Goal: Task Accomplishment & Management: Manage account settings

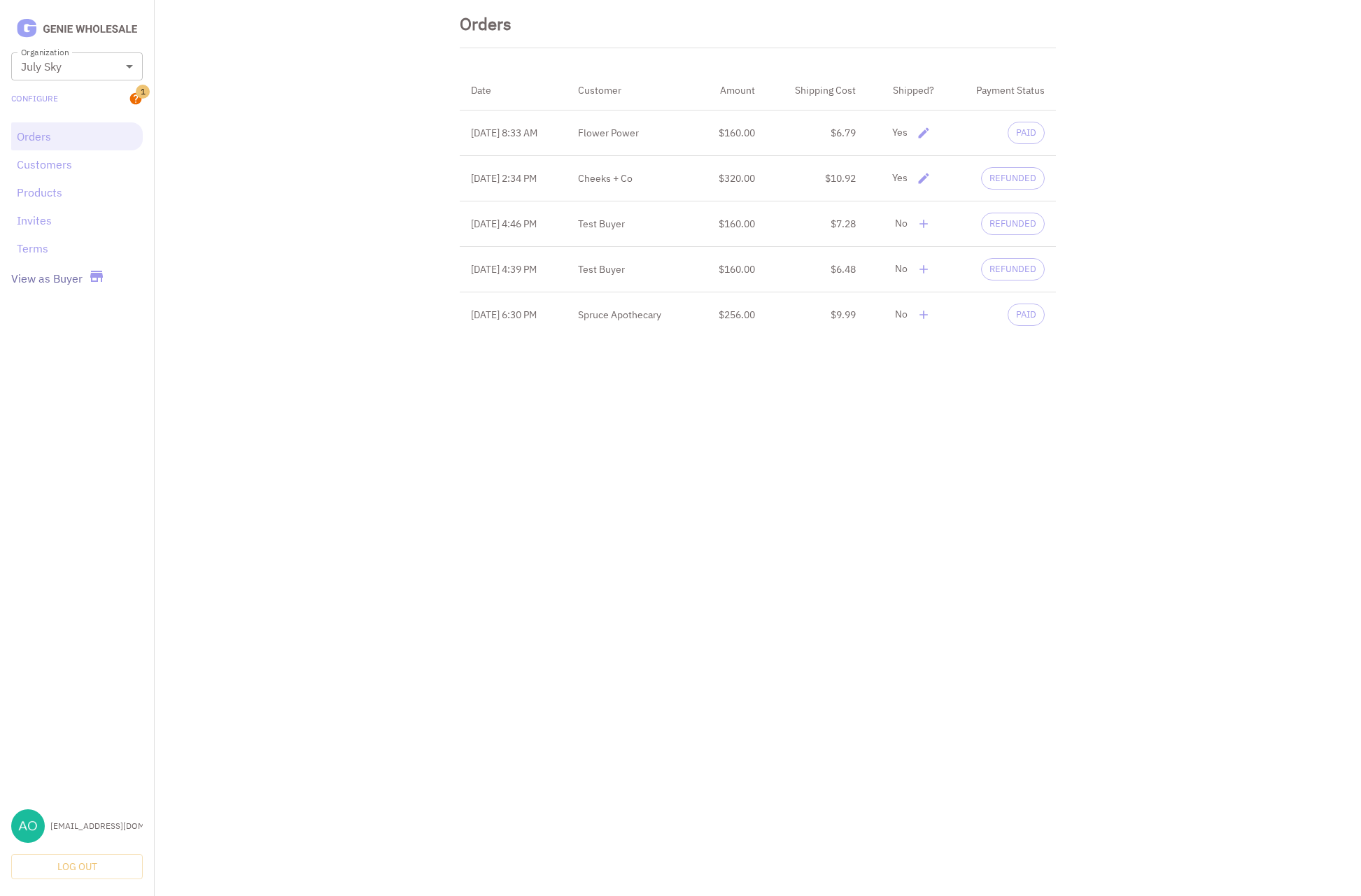
click at [63, 283] on link "View as Buyer" at bounding box center [47, 278] width 71 height 17
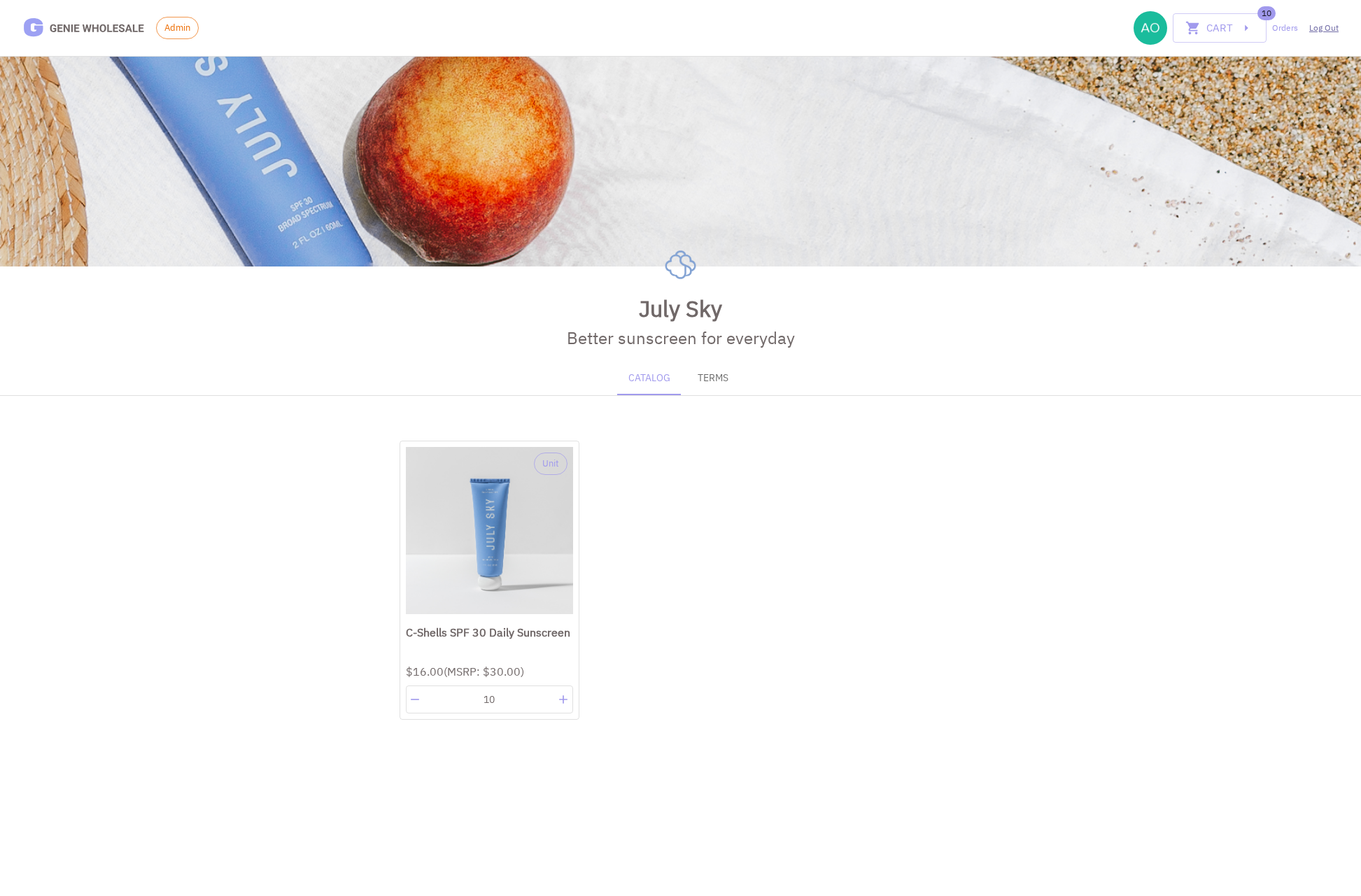
click at [1323, 26] on link "Log Out" at bounding box center [1323, 28] width 29 height 13
